Goal: Information Seeking & Learning: Check status

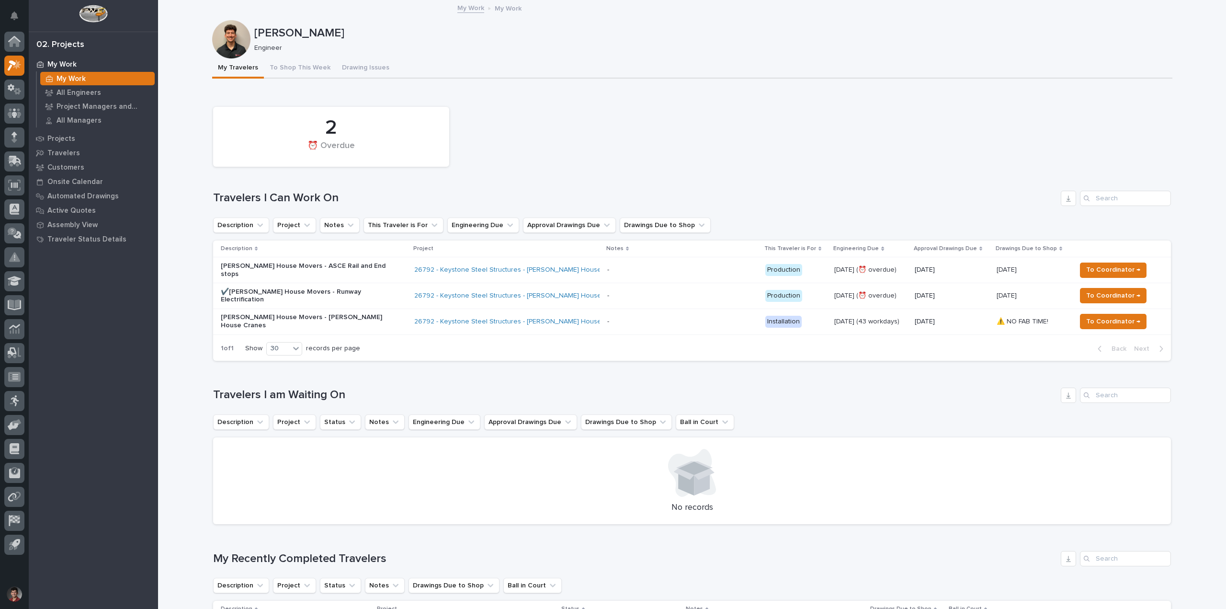
click at [698, 105] on div "2 ⏰ Overdue" at bounding box center [692, 136] width 968 height 69
click at [300, 68] on button "To Shop This Week" at bounding box center [300, 68] width 72 height 20
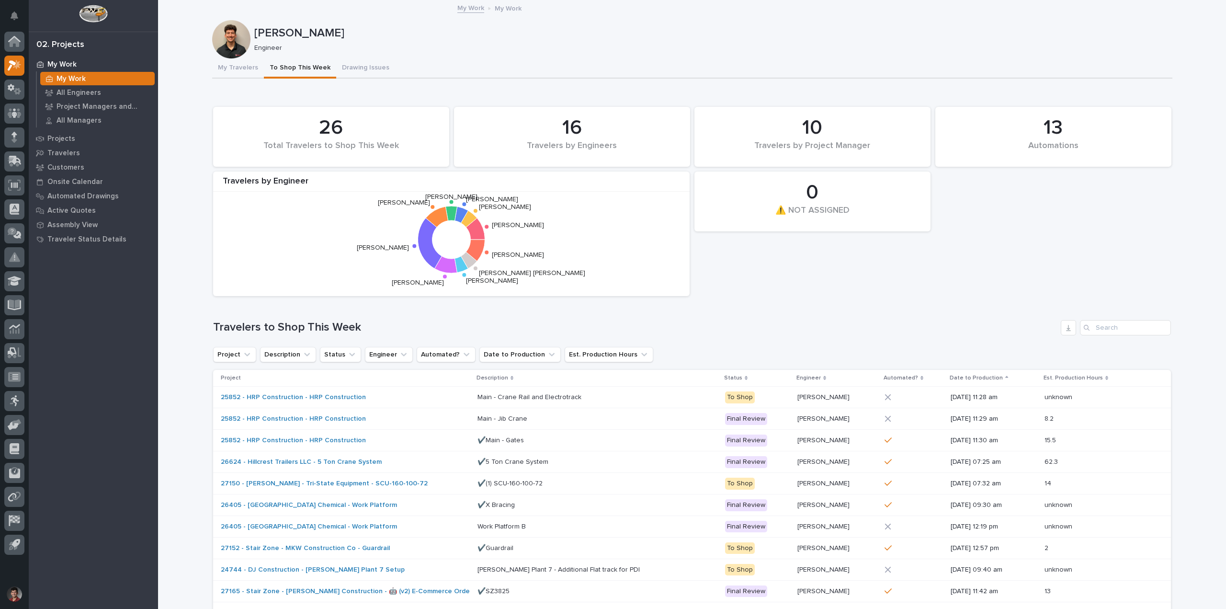
click at [358, 114] on div "26 Total Travelers to Shop This Week" at bounding box center [331, 137] width 227 height 50
click at [355, 121] on div "26" at bounding box center [331, 128] width 204 height 24
click at [353, 72] on button "Drawing Issues" at bounding box center [365, 68] width 59 height 20
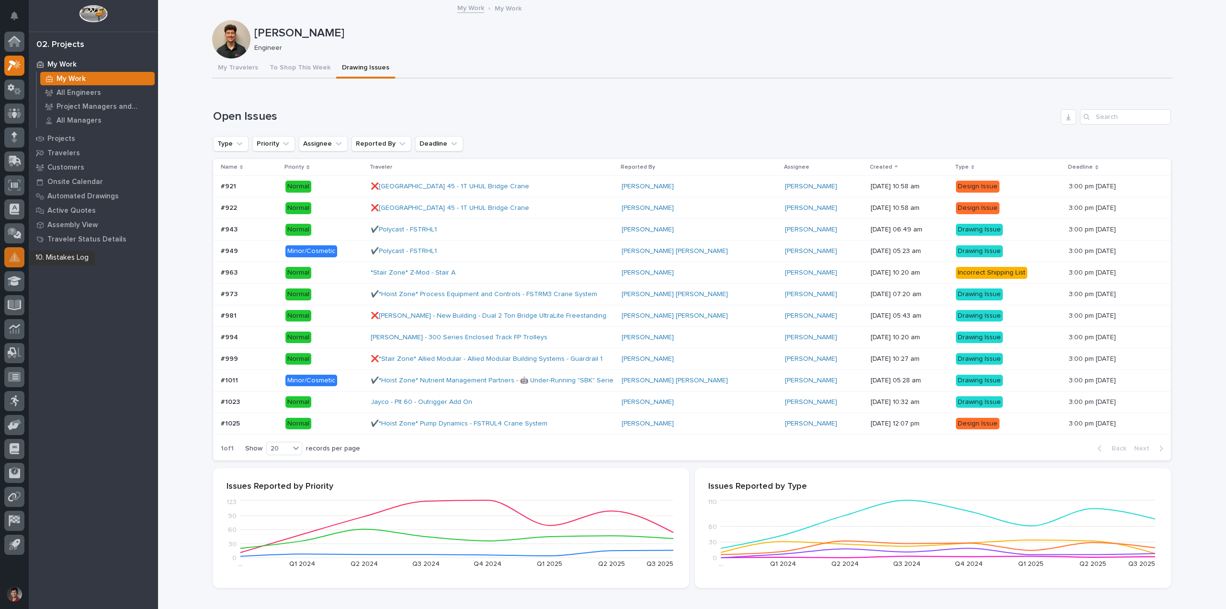
click at [22, 256] on div at bounding box center [14, 257] width 20 height 20
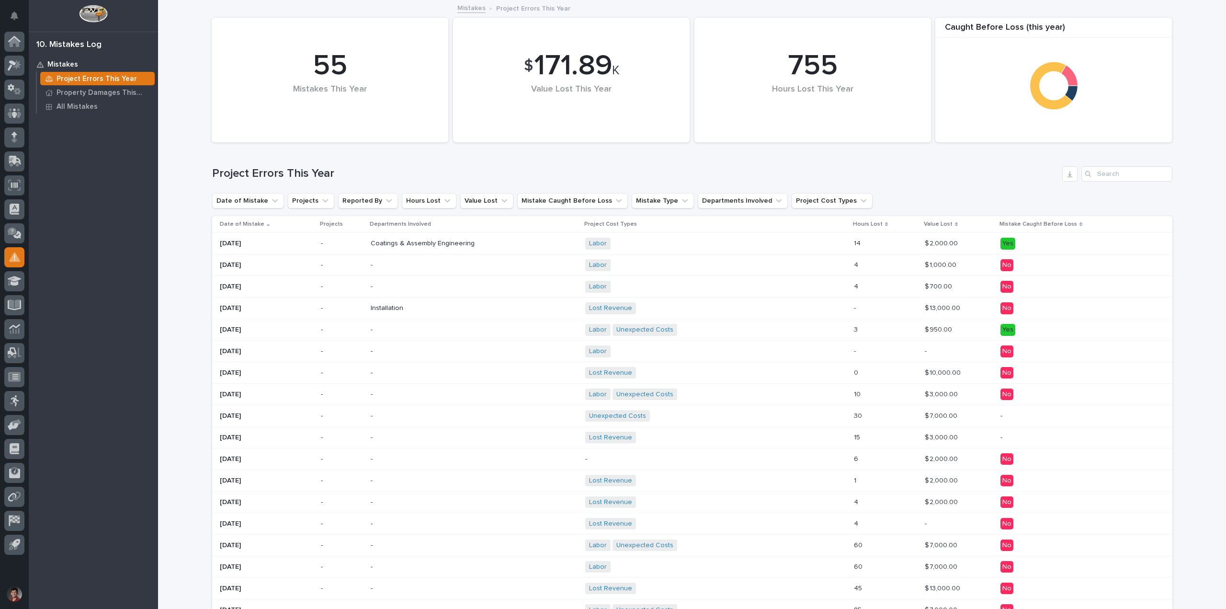
click at [788, 248] on div "$ 2,000.00 $ 2,000.00" at bounding box center [959, 244] width 68 height 16
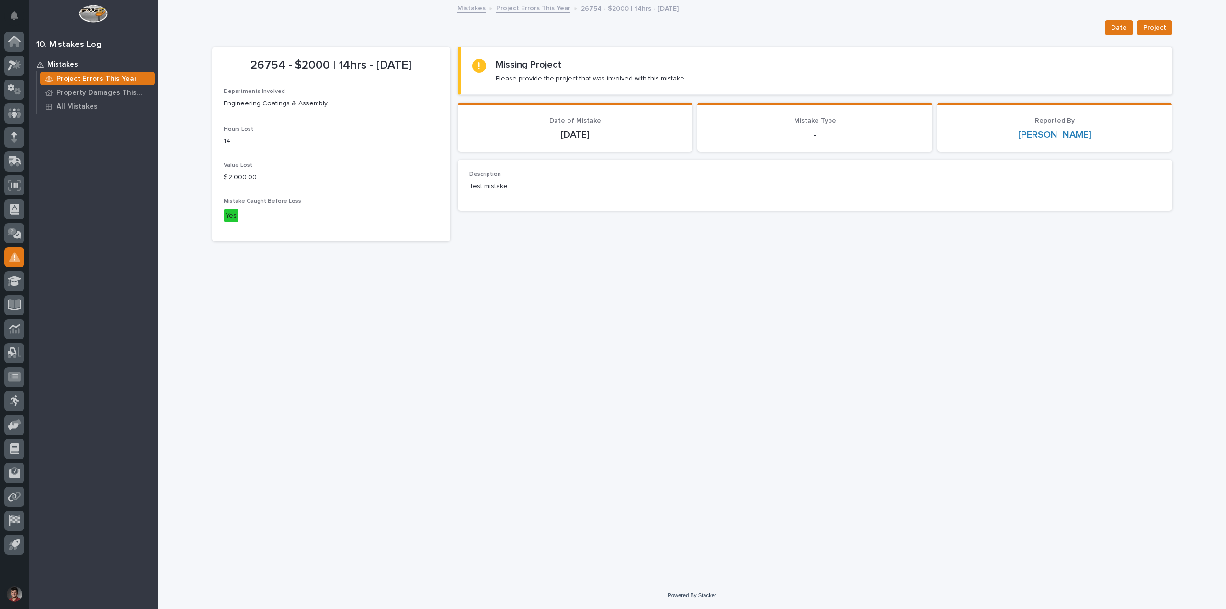
drag, startPoint x: 472, startPoint y: 243, endPoint x: 475, endPoint y: 238, distance: 6.0
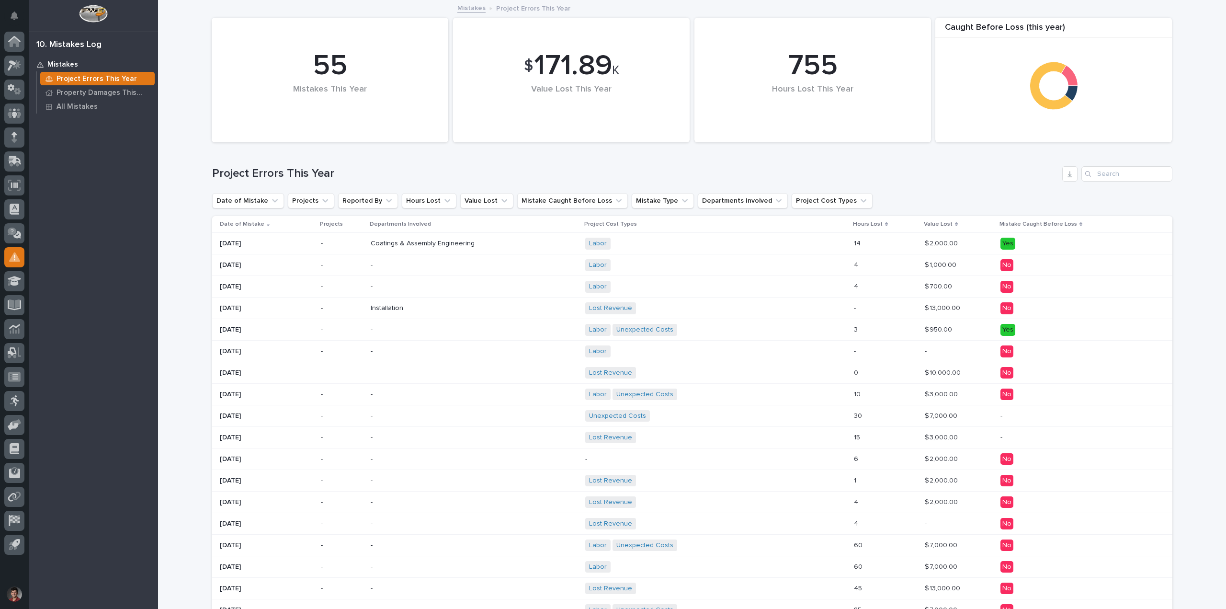
click at [780, 312] on div "Lost Revenue + 0" at bounding box center [715, 308] width 261 height 20
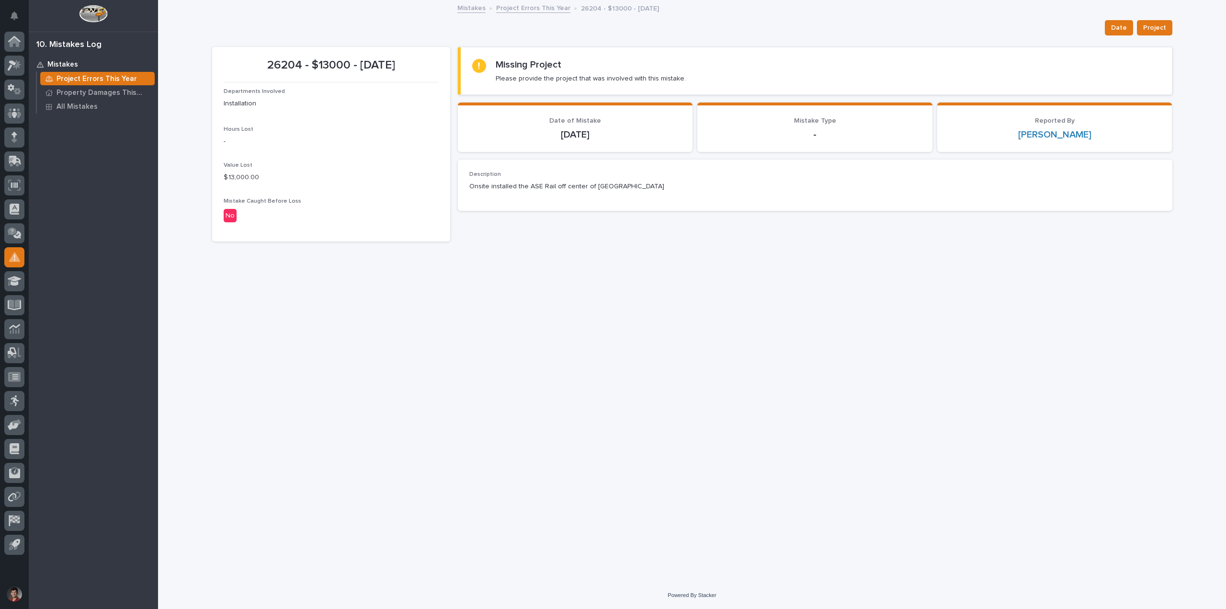
drag, startPoint x: 737, startPoint y: 299, endPoint x: 742, endPoint y: 294, distance: 7.5
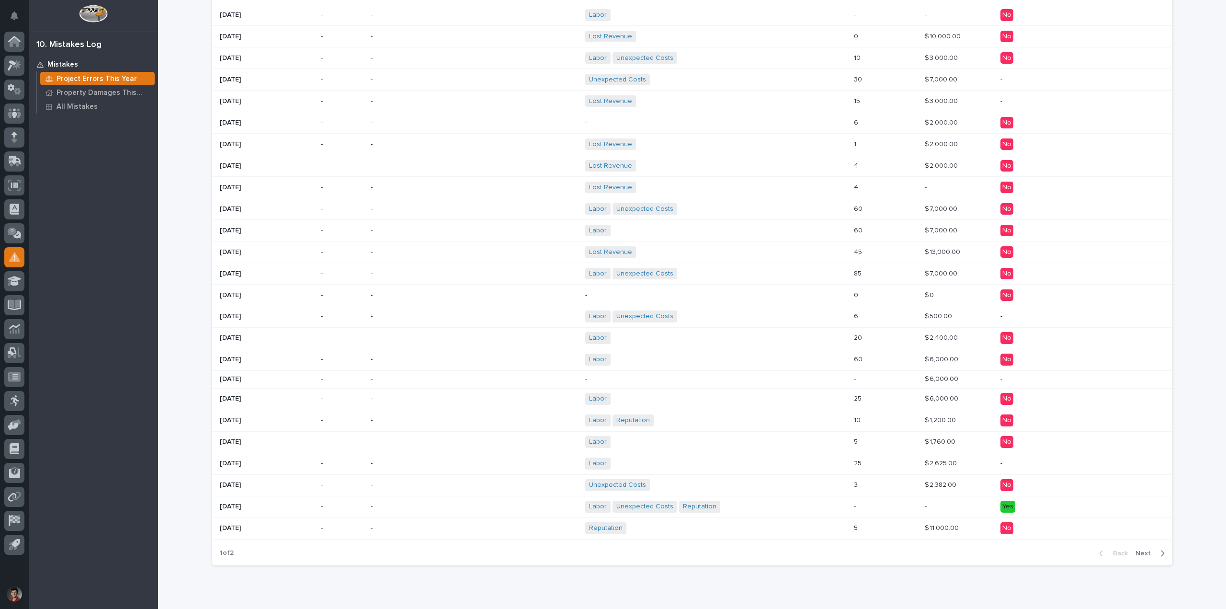
scroll to position [376, 0]
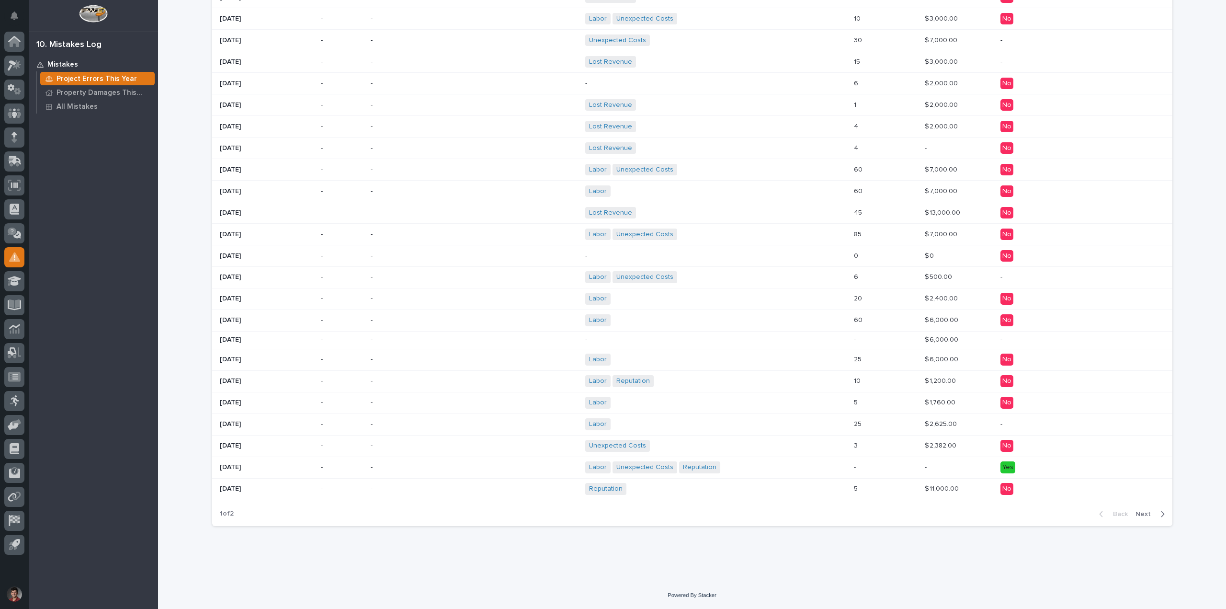
click at [788, 454] on button "Next" at bounding box center [1152, 514] width 41 height 9
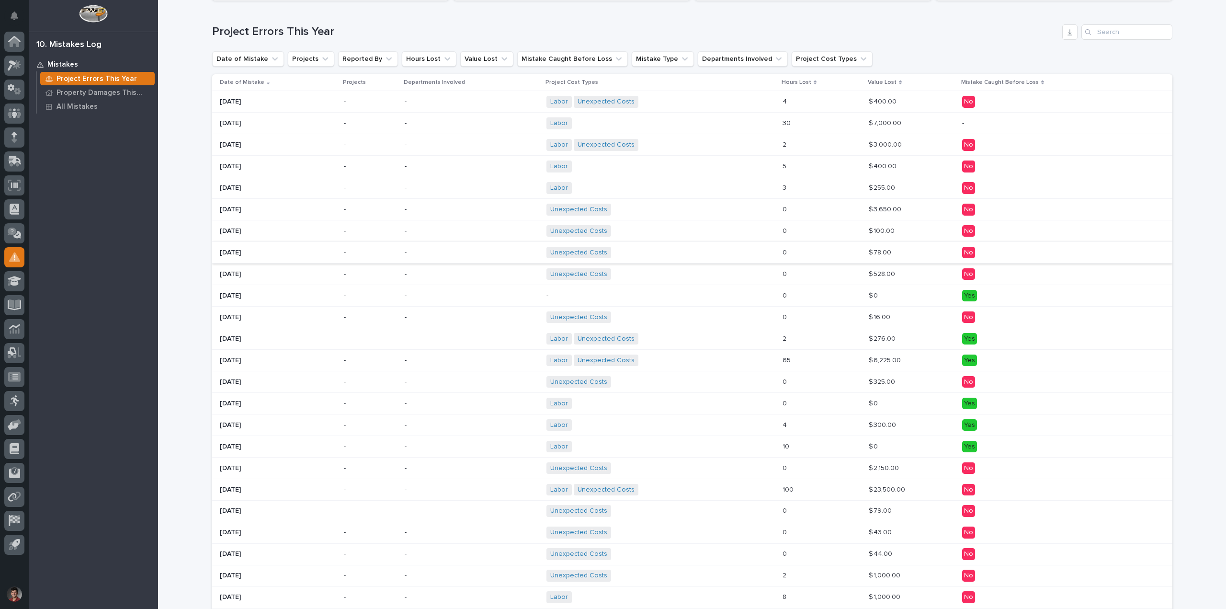
scroll to position [272, 0]
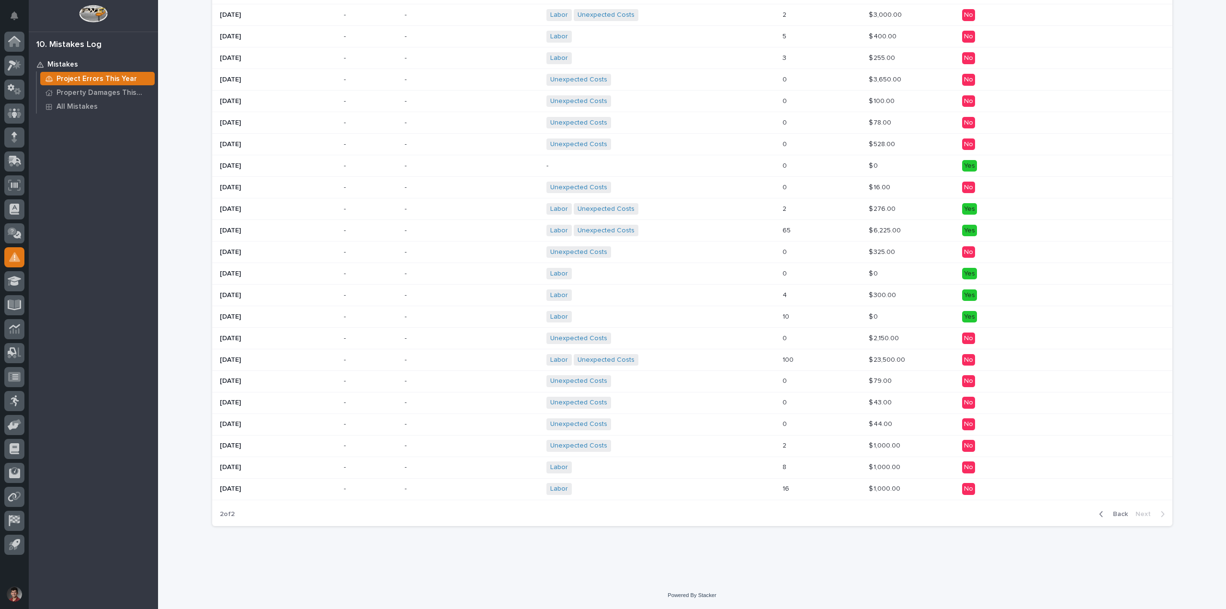
click at [788, 454] on icon "button" at bounding box center [1101, 514] width 4 height 9
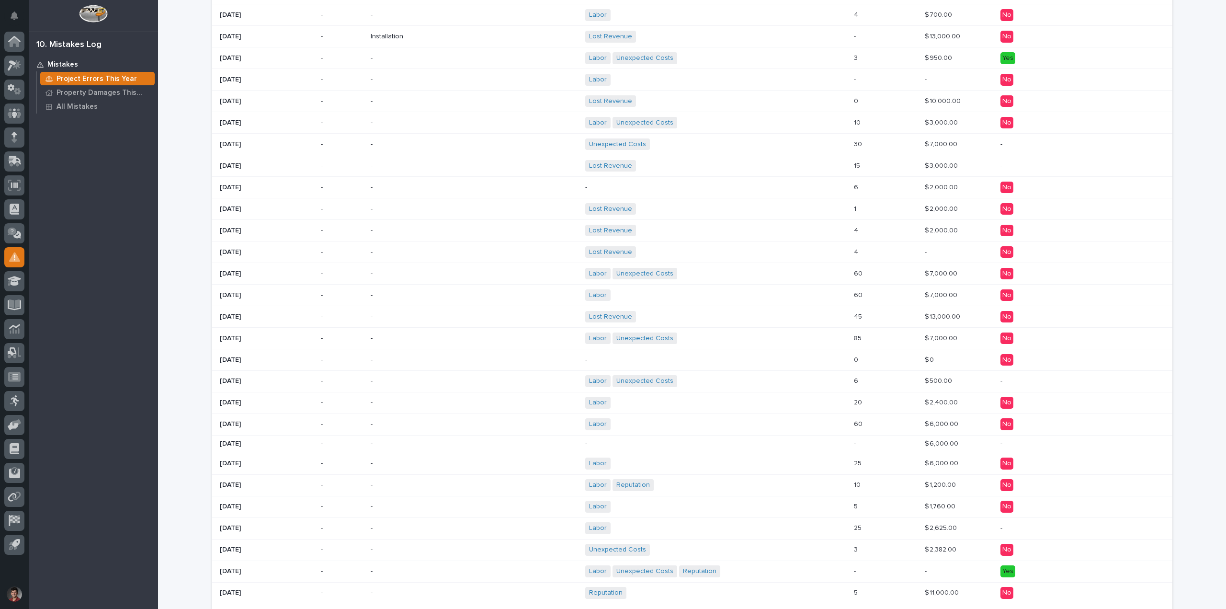
scroll to position [323, 0]
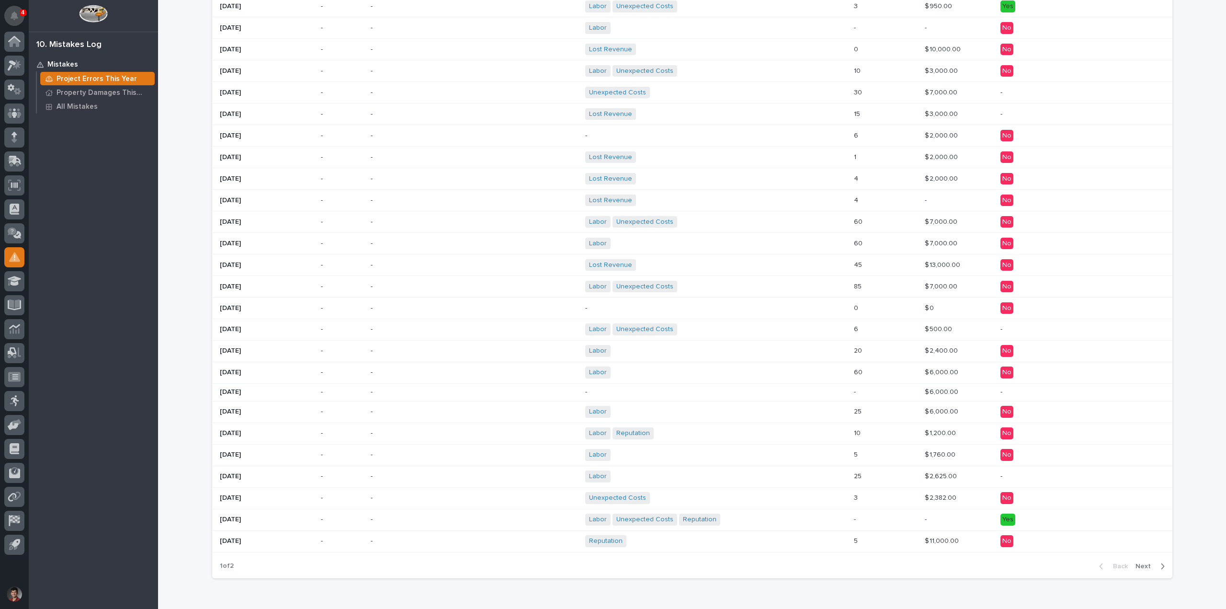
click at [6, 19] on button "Notifications" at bounding box center [14, 16] width 20 height 20
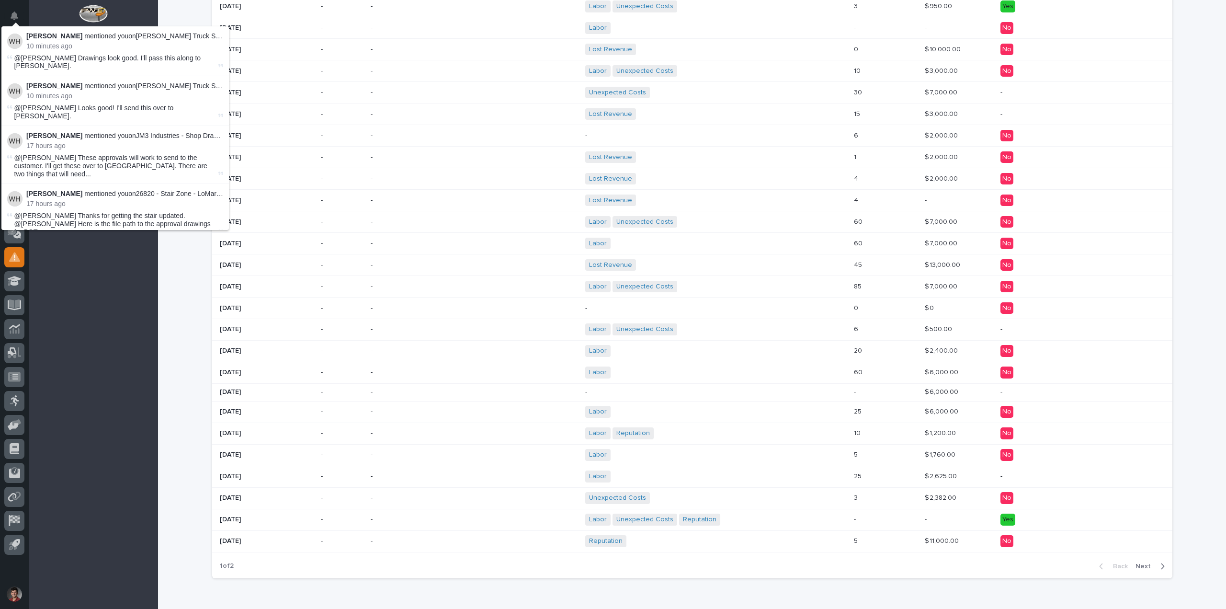
click at [84, 273] on div "Mistakes Project Errors This Year Property Damages This Year All Mistakes" at bounding box center [93, 333] width 129 height 552
